Goal: Find specific page/section: Find specific page/section

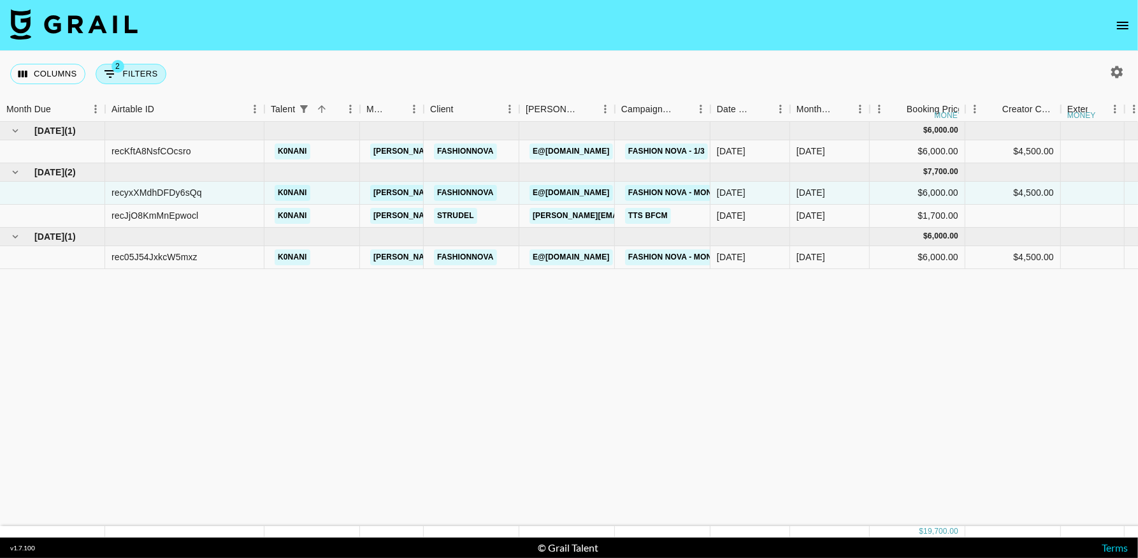
click at [119, 69] on span "2" at bounding box center [118, 66] width 13 height 13
select select "status"
select select "not"
select select "cancelled"
select select "talentName"
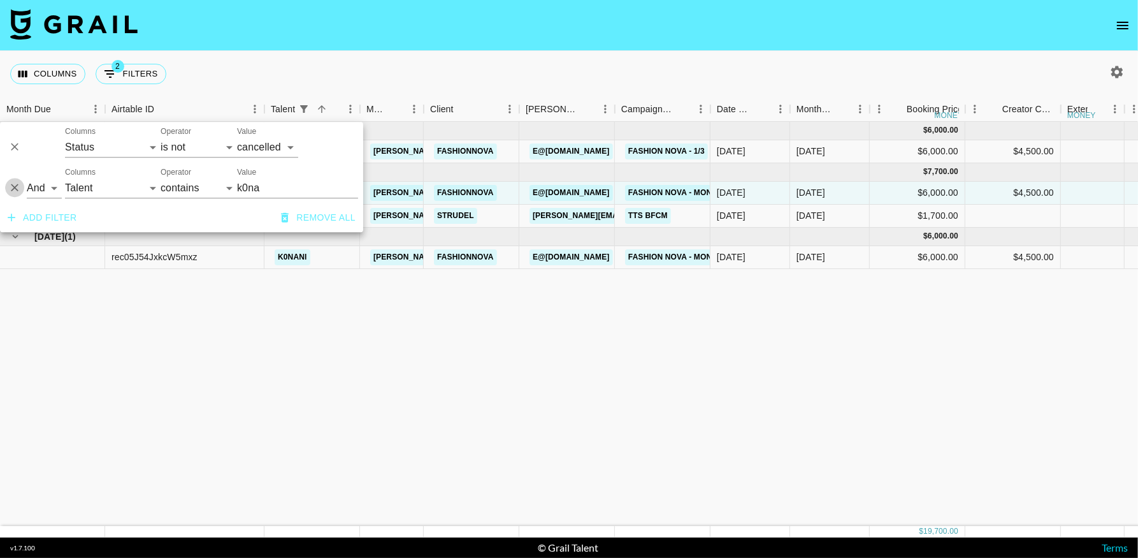
click at [12, 185] on icon "Delete" at bounding box center [15, 188] width 8 height 8
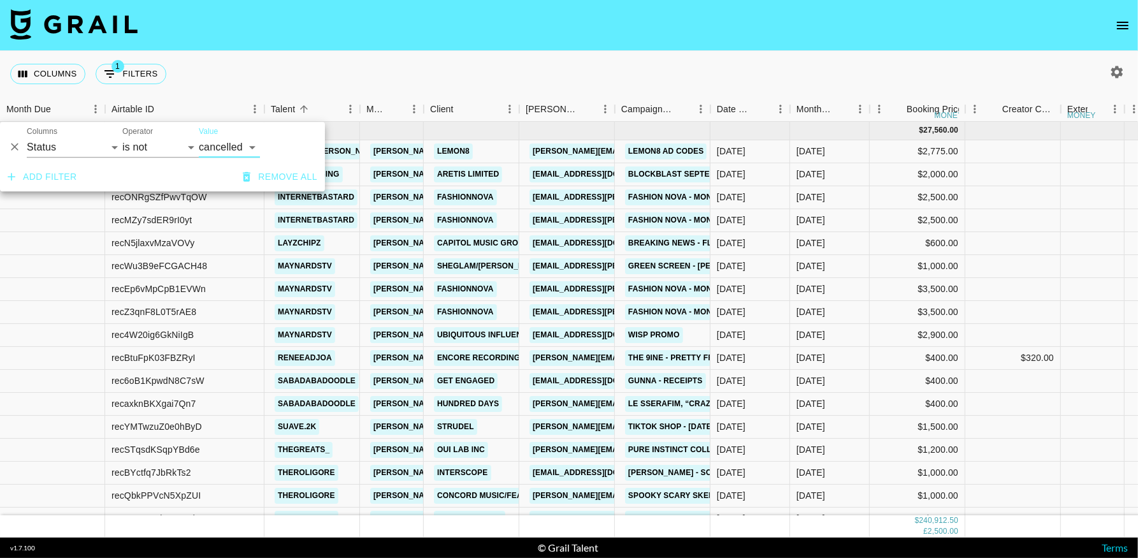
click at [826, 64] on div "Columns 1 Filters + Booking" at bounding box center [569, 74] width 1138 height 46
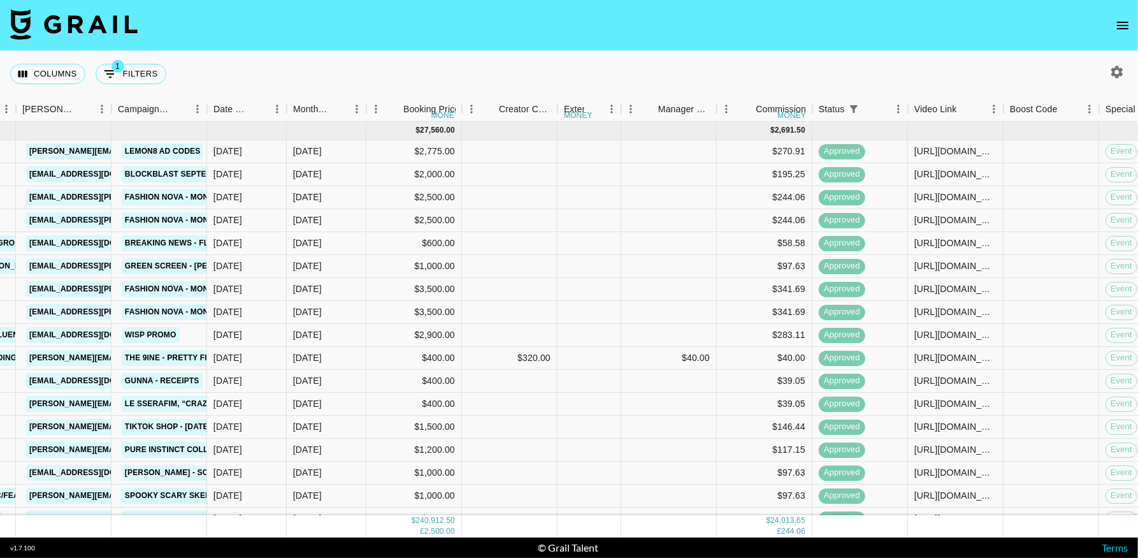
scroll to position [0, 518]
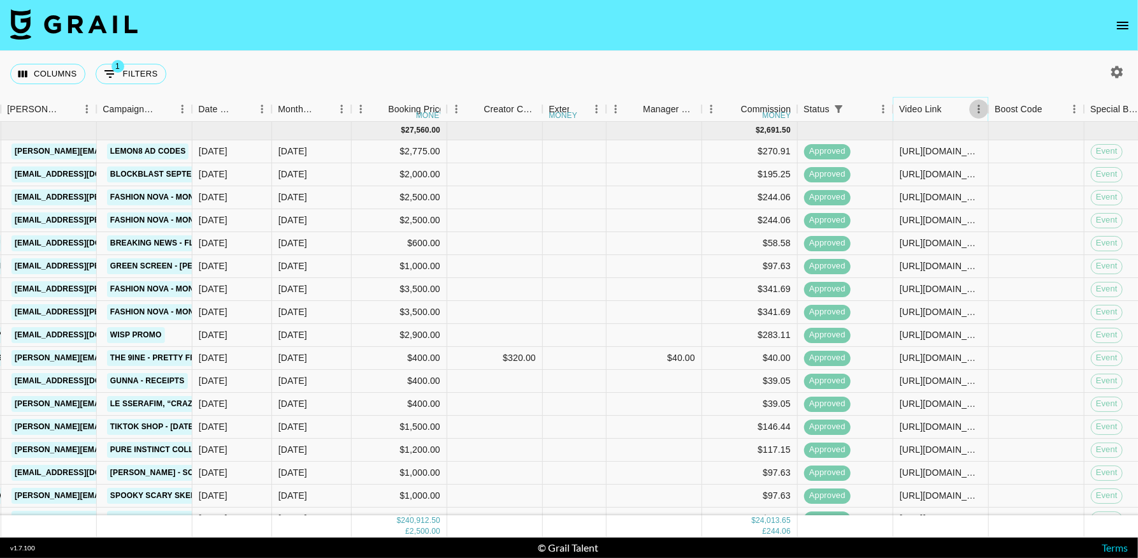
click at [977, 115] on icon "Menu" at bounding box center [978, 109] width 13 height 13
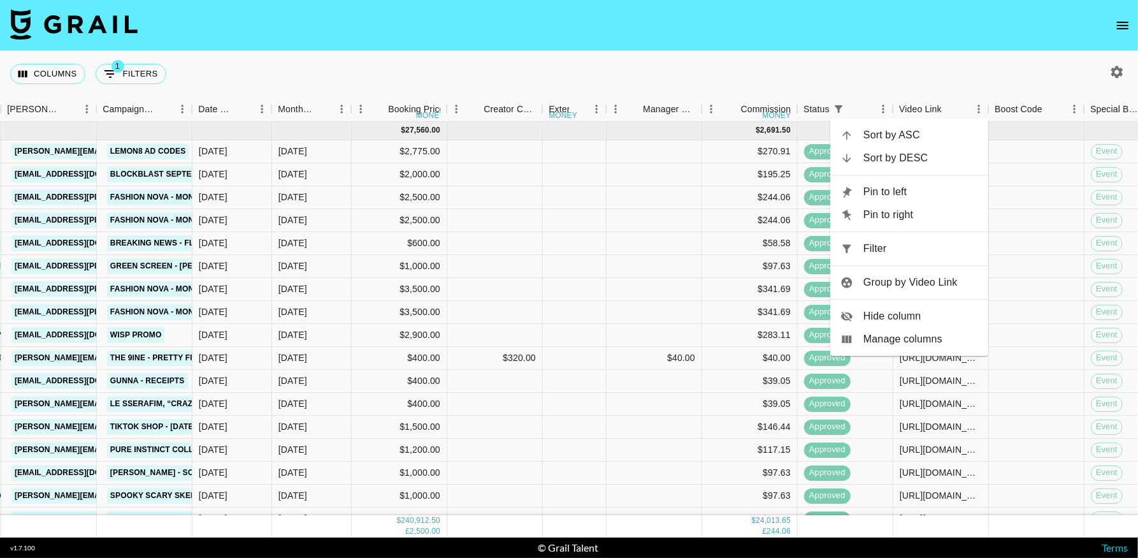
click at [872, 250] on span "Filter" at bounding box center [920, 248] width 115 height 15
select select "status"
select select "not"
select select "cancelled"
select select "videoLink"
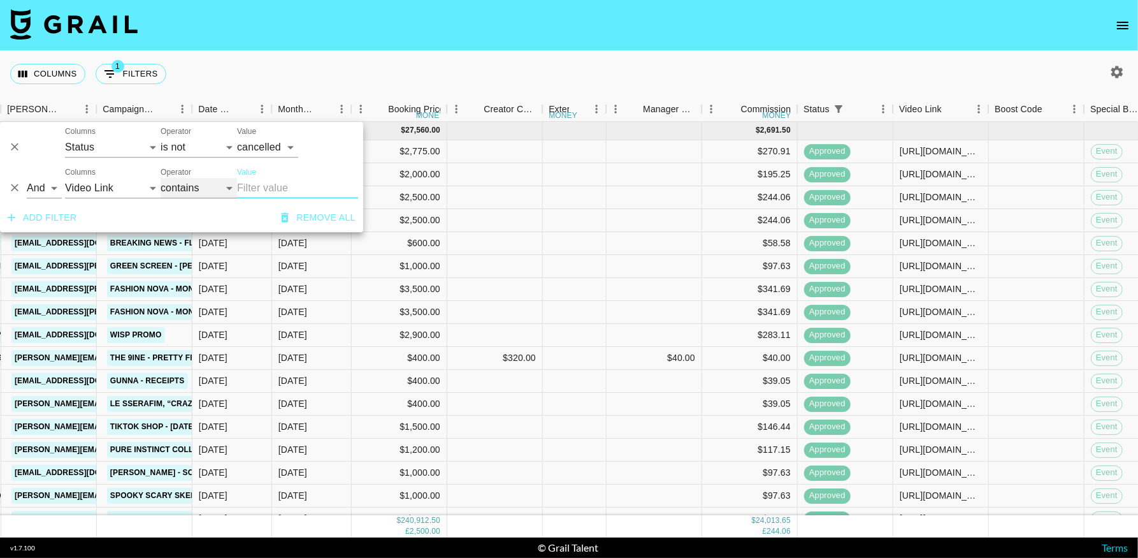
click at [175, 196] on select "contains equals starts with ends with is empty is not empty is any of" at bounding box center [199, 188] width 76 height 20
select select "isEmpty"
click at [161, 178] on select "contains equals starts with ends with is empty is not empty is any of" at bounding box center [199, 188] width 76 height 20
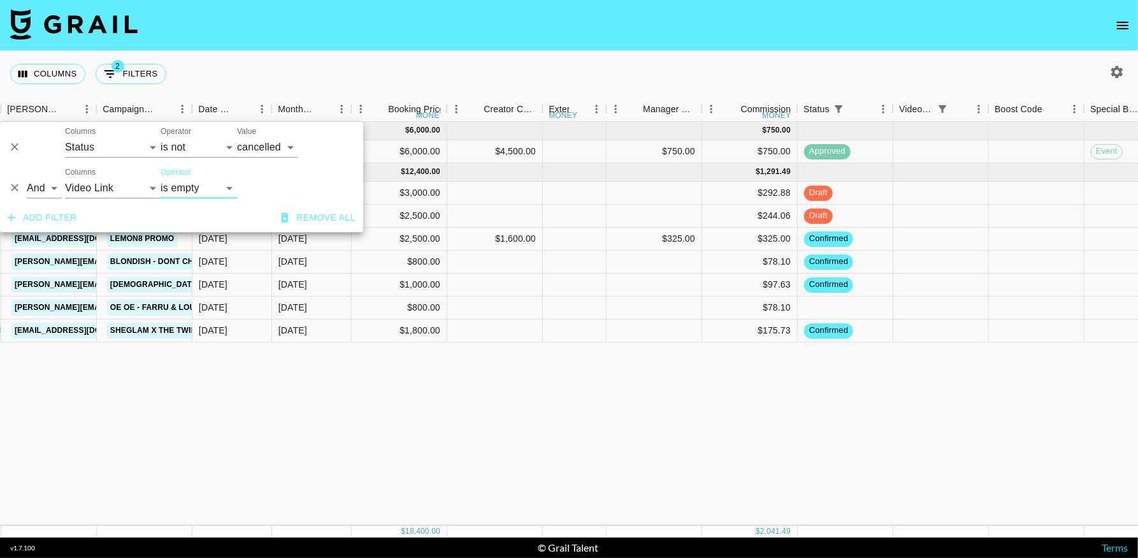
click at [833, 428] on div "[DATE] ( 1 ) $ 6,000.00 $ 750.00 rec05J54JxkcW5mxz k0nani [EMAIL_ADDRESS][DOMAI…" at bounding box center [739, 324] width 2514 height 404
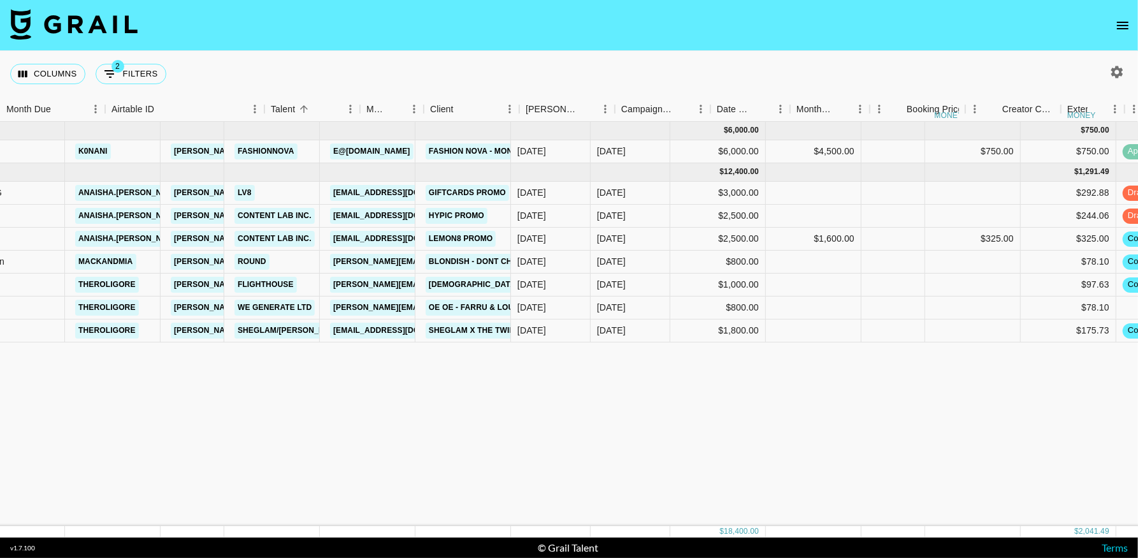
scroll to position [0, 0]
